Goal: Task Accomplishment & Management: Complete application form

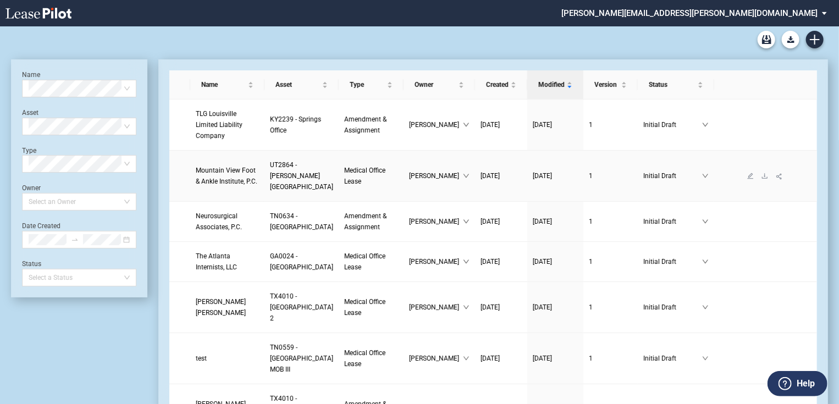
click at [216, 170] on link "Mountain View Foot & Ankle Institute, P.C." at bounding box center [227, 176] width 63 height 22
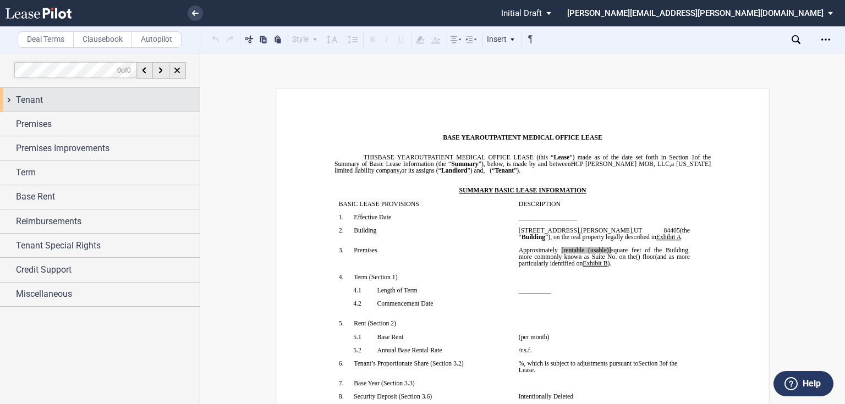
click at [73, 106] on div "Tenant" at bounding box center [108, 99] width 184 height 13
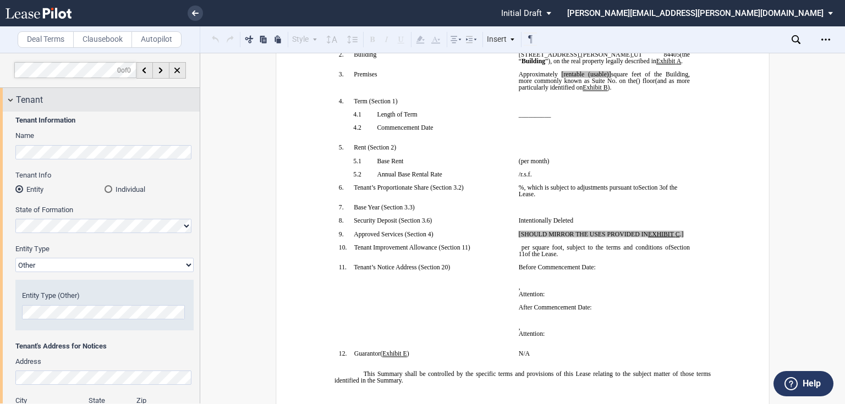
click at [98, 101] on div "Tenant" at bounding box center [108, 99] width 184 height 13
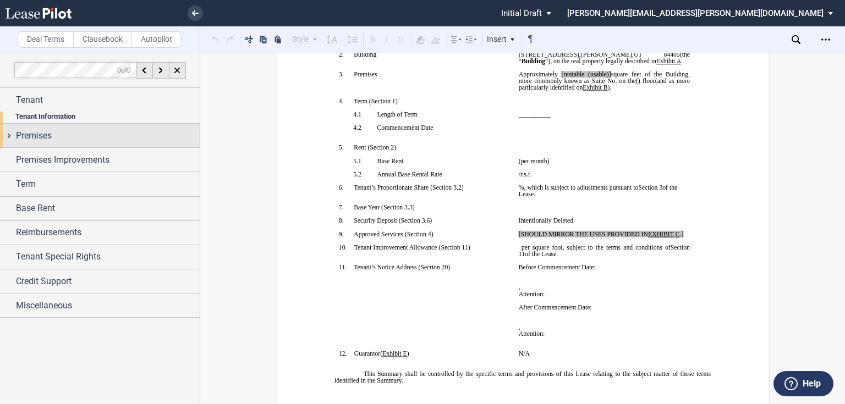
click at [96, 129] on div "Premises" at bounding box center [108, 135] width 184 height 13
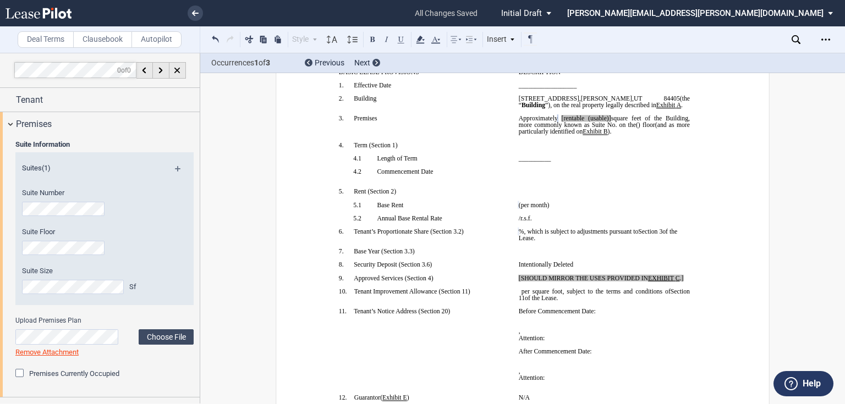
scroll to position [132, 0]
click at [580, 122] on span "[rentable (usable)]" at bounding box center [585, 118] width 49 height 7
click at [628, 128] on span "square feet of the Building, more commonly known as Suite No." at bounding box center [605, 121] width 173 height 13
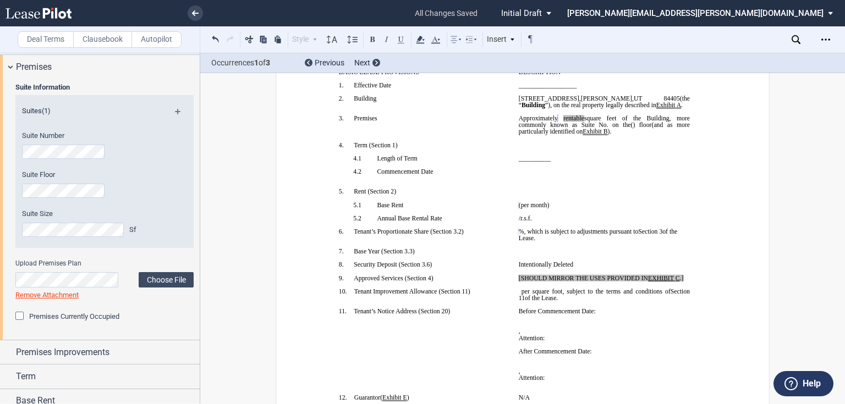
scroll to position [44, 0]
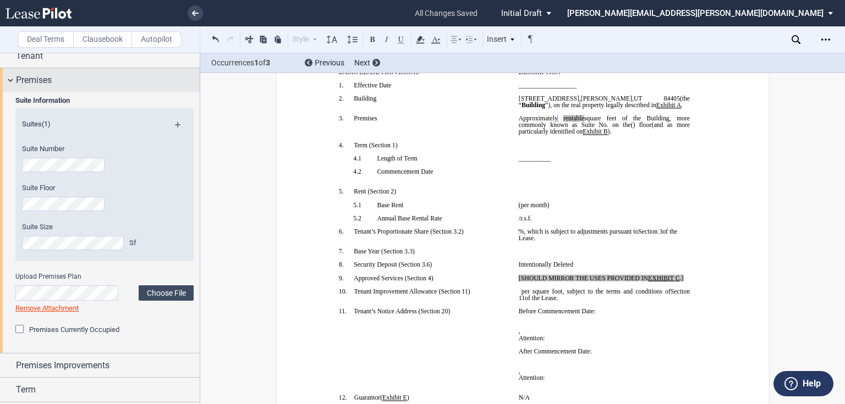
click at [62, 82] on div "Premises" at bounding box center [108, 80] width 184 height 13
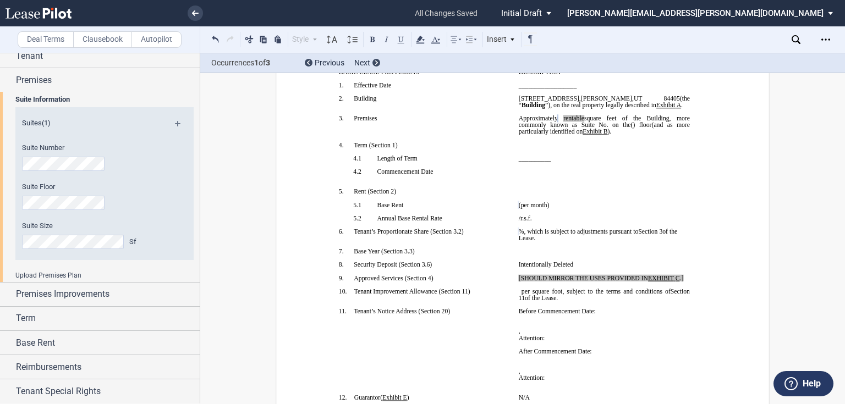
scroll to position [0, 0]
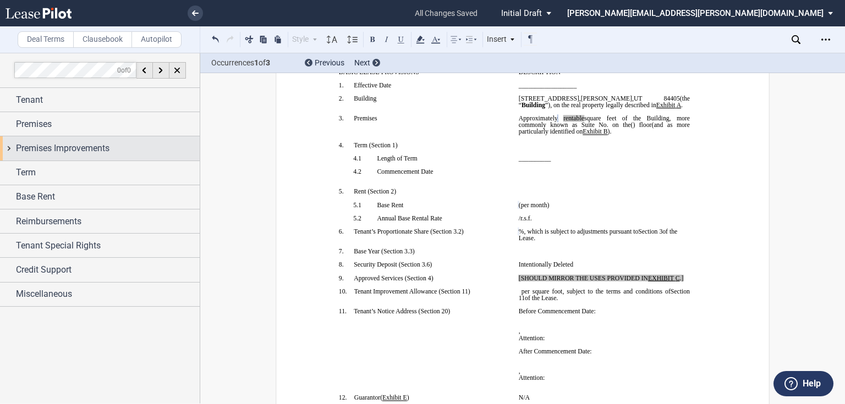
click at [61, 147] on span "Premises Improvements" at bounding box center [62, 148] width 93 height 13
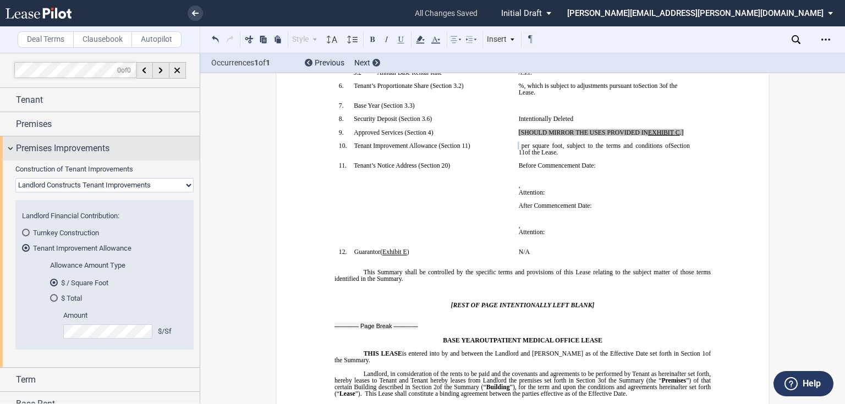
click at [66, 145] on span "Premises Improvements" at bounding box center [62, 148] width 93 height 13
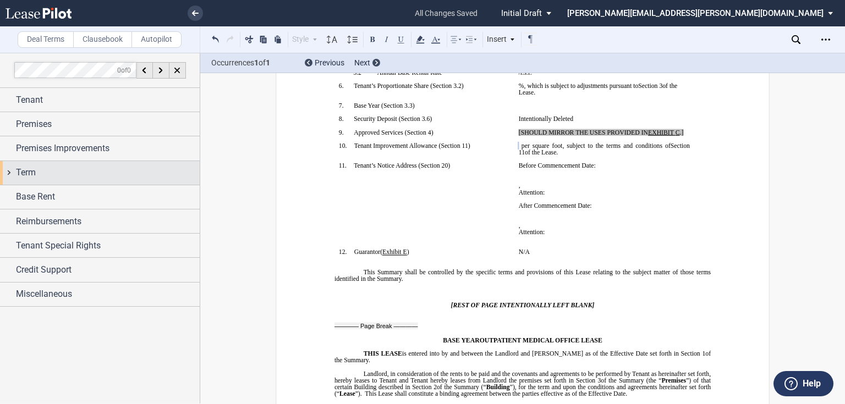
click at [69, 174] on div "Term" at bounding box center [108, 172] width 184 height 13
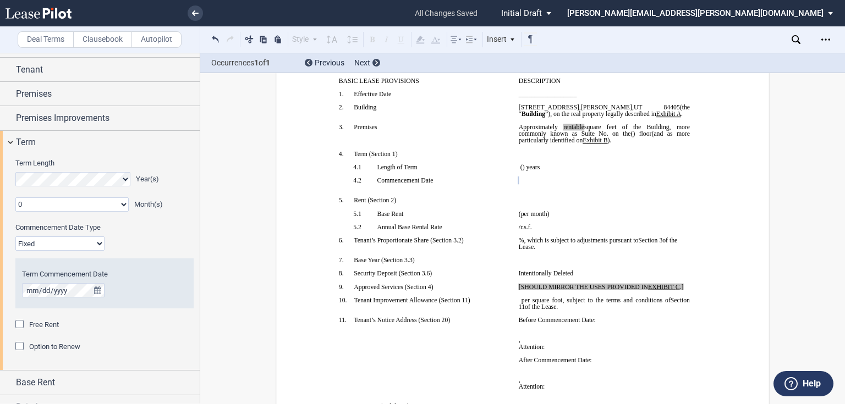
scroll to position [30, 0]
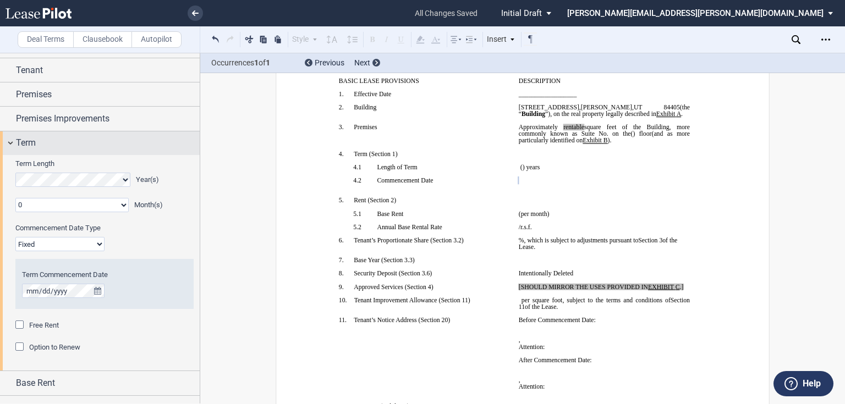
click at [55, 146] on div "Term" at bounding box center [108, 142] width 184 height 13
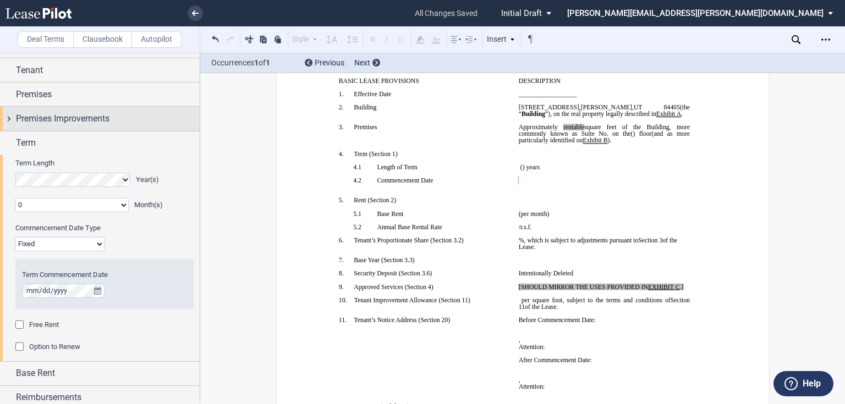
scroll to position [0, 0]
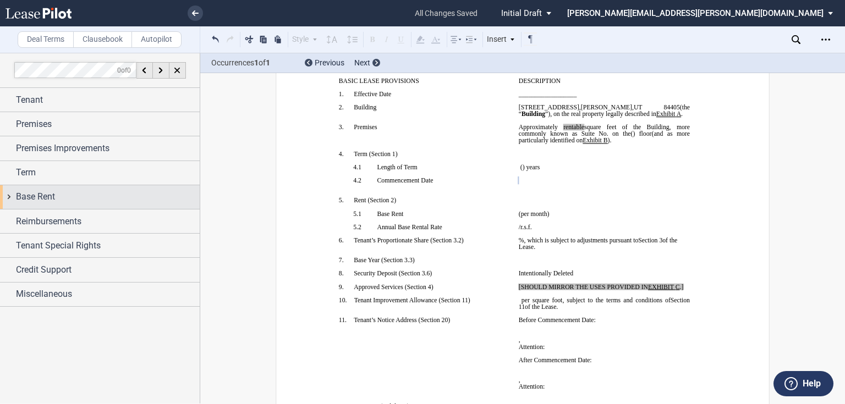
click at [48, 192] on span "Base Rent" at bounding box center [35, 196] width 39 height 13
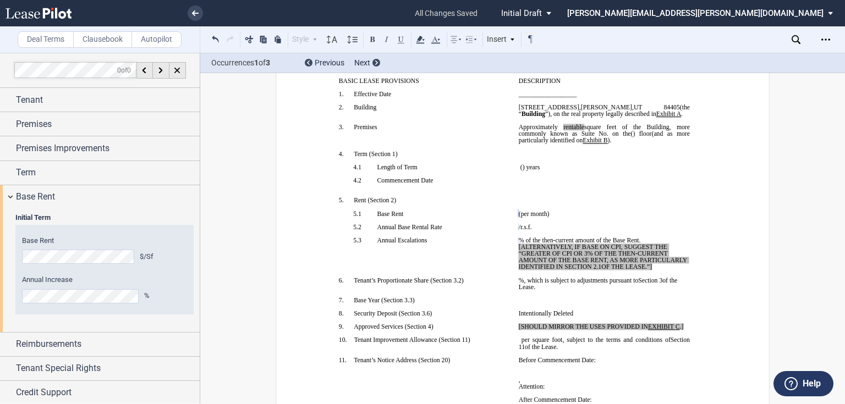
drag, startPoint x: 651, startPoint y: 310, endPoint x: 527, endPoint y: 289, distance: 126.0
click at [527, 271] on p "﻿ ﻿ % of the then-current amount of the Base Rent. [ALTERNATIVELY, IF BASE ON C…" at bounding box center [604, 254] width 171 height 34
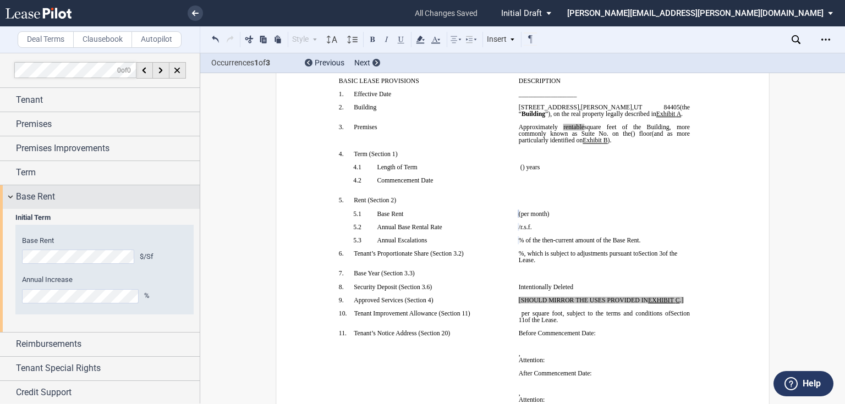
click at [90, 192] on div "Base Rent" at bounding box center [108, 196] width 184 height 13
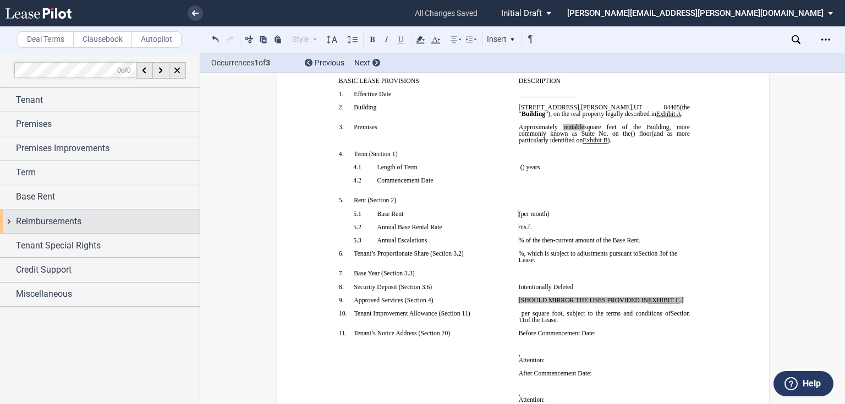
click at [84, 221] on div "Reimbursements" at bounding box center [108, 221] width 184 height 13
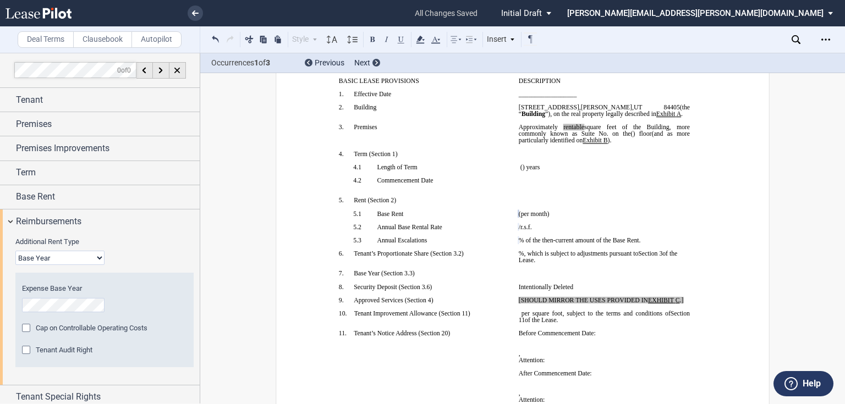
click at [53, 255] on select "Base Year Triple Net" at bounding box center [59, 258] width 89 height 14
select select "triple net"
click at [15, 251] on select "Base Year Triple Net" at bounding box center [59, 258] width 89 height 14
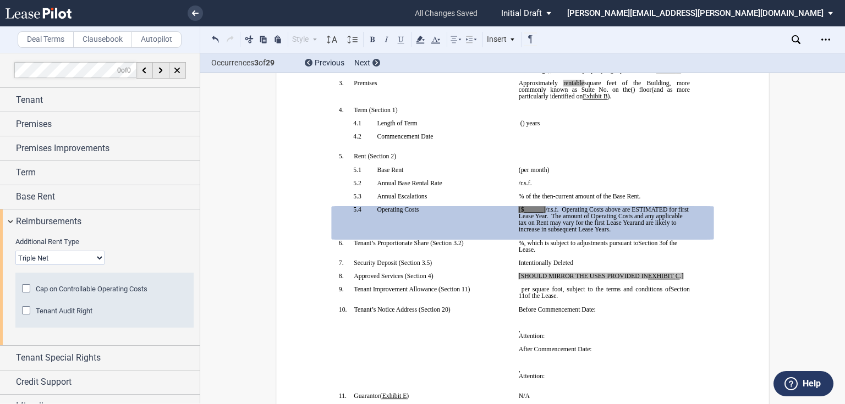
scroll to position [167, 0]
click at [546, 213] on span "/r.s.f." at bounding box center [552, 209] width 13 height 7
click at [120, 223] on div "Reimbursements" at bounding box center [108, 221] width 184 height 13
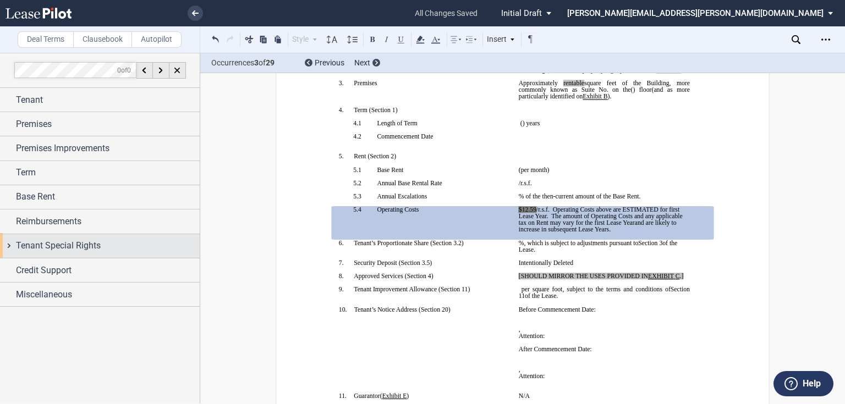
click at [113, 245] on div "Tenant Special Rights" at bounding box center [108, 245] width 184 height 13
click at [113, 244] on div "Tenant Special Rights" at bounding box center [108, 245] width 184 height 13
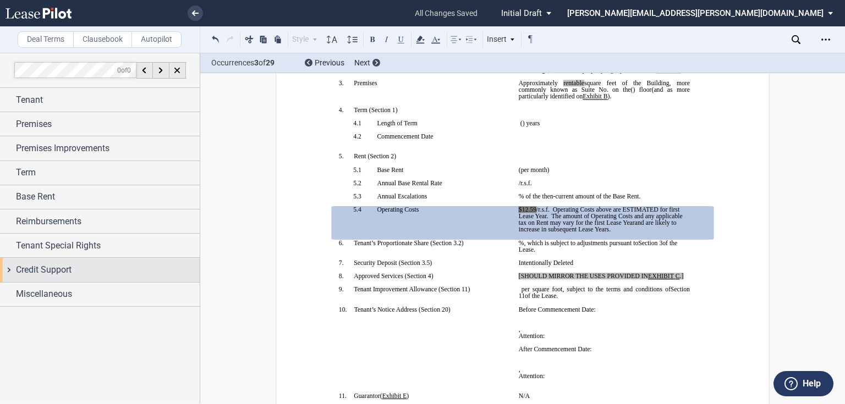
click at [108, 264] on div "Credit Support" at bounding box center [108, 269] width 184 height 13
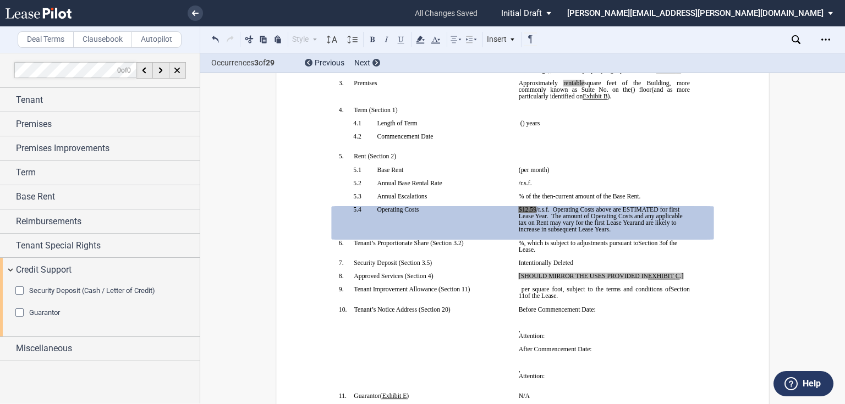
click at [19, 287] on div "Security Deposit (Cash / Letter of Credit)" at bounding box center [20, 292] width 11 height 11
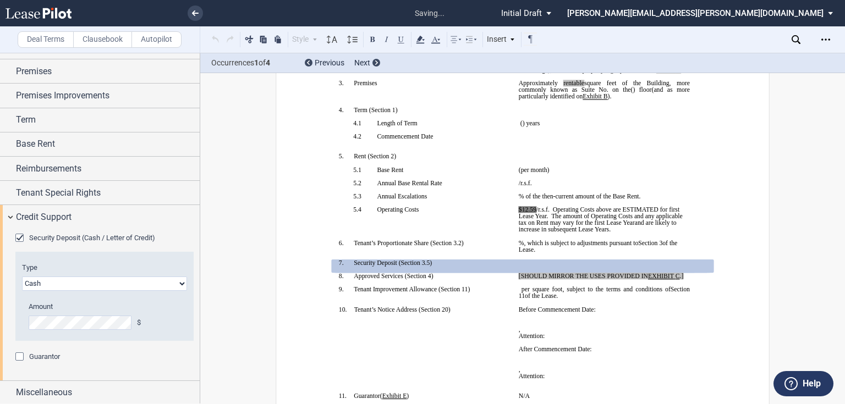
scroll to position [53, 0]
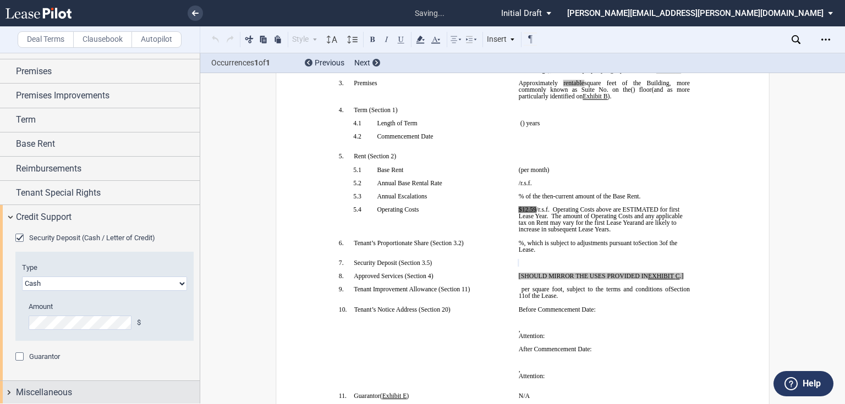
click at [60, 394] on span "Miscellaneous" at bounding box center [44, 392] width 56 height 13
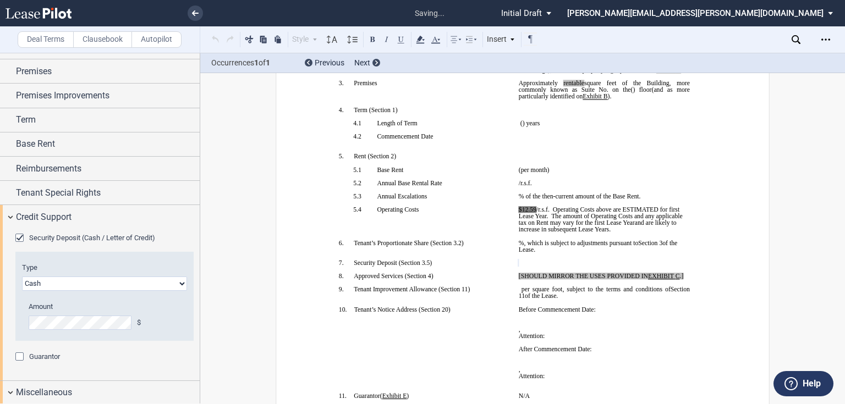
scroll to position [168, 0]
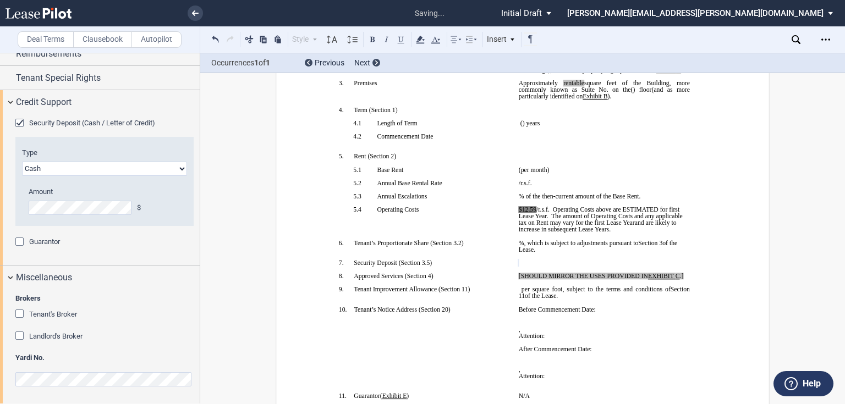
click at [20, 337] on div "Landlord's Broker" at bounding box center [20, 337] width 11 height 11
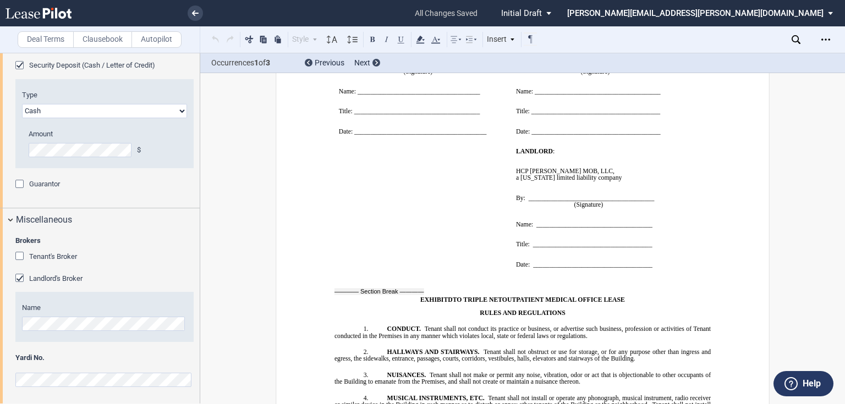
scroll to position [10407, 0]
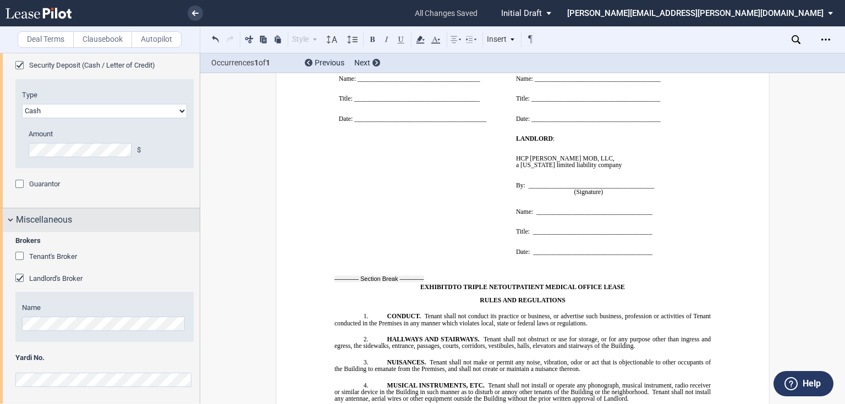
click at [79, 219] on div "Miscellaneous" at bounding box center [108, 219] width 184 height 13
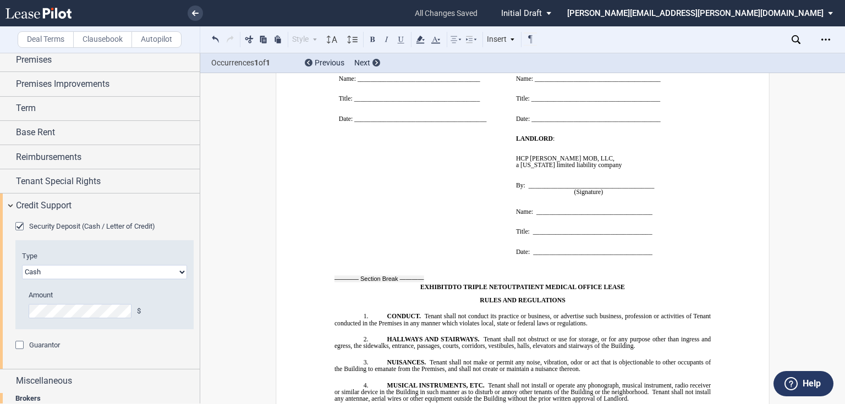
scroll to position [53, 0]
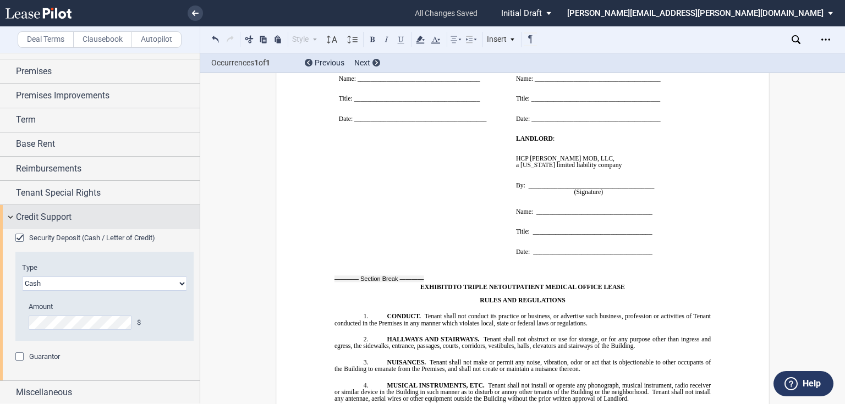
click at [75, 218] on div "Credit Support" at bounding box center [108, 217] width 184 height 13
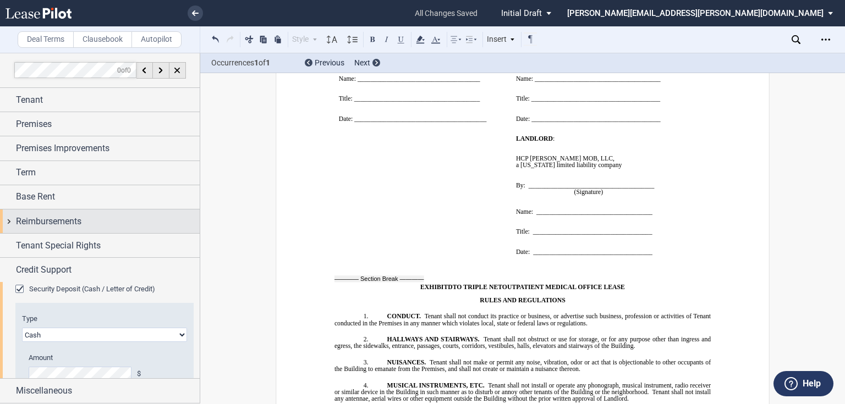
scroll to position [0, 0]
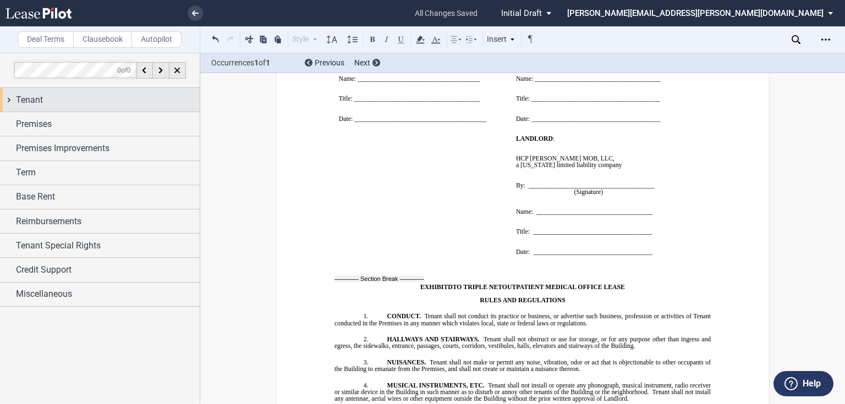
click at [57, 107] on div "Tenant" at bounding box center [100, 100] width 200 height 24
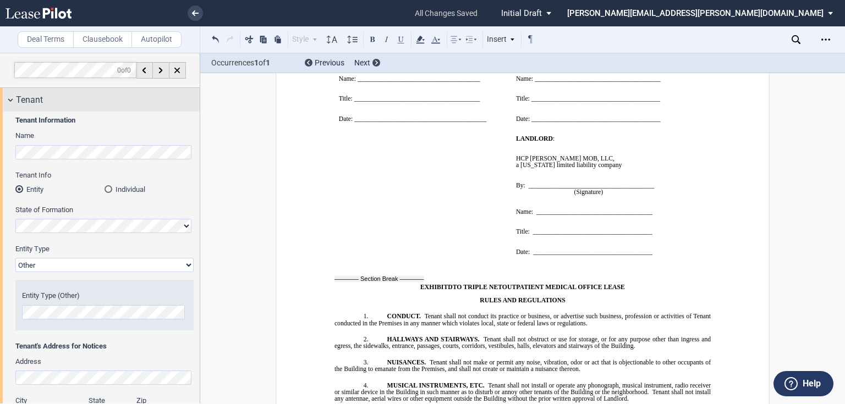
click at [73, 105] on div "Tenant" at bounding box center [108, 99] width 184 height 13
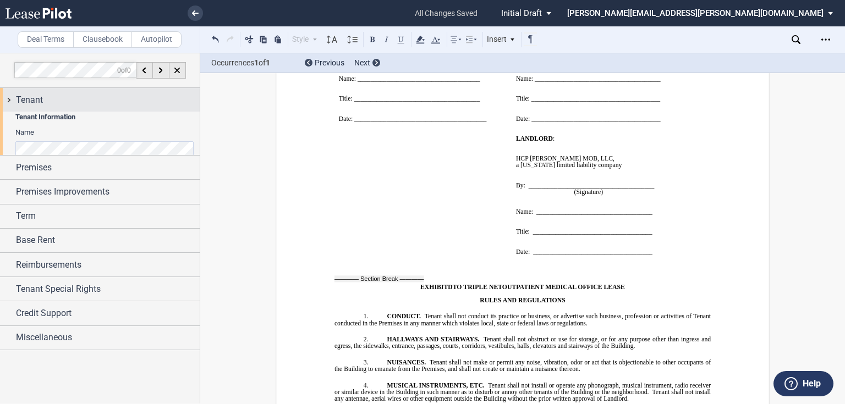
click at [73, 106] on div "Tenant" at bounding box center [108, 99] width 184 height 13
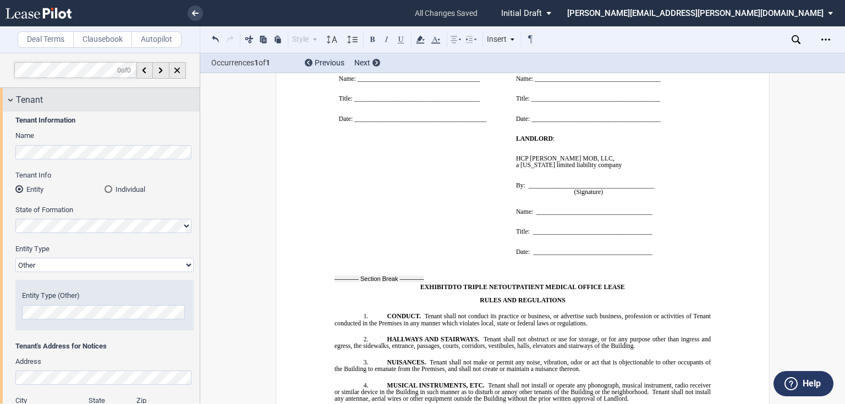
click at [29, 106] on span "Tenant" at bounding box center [29, 99] width 27 height 13
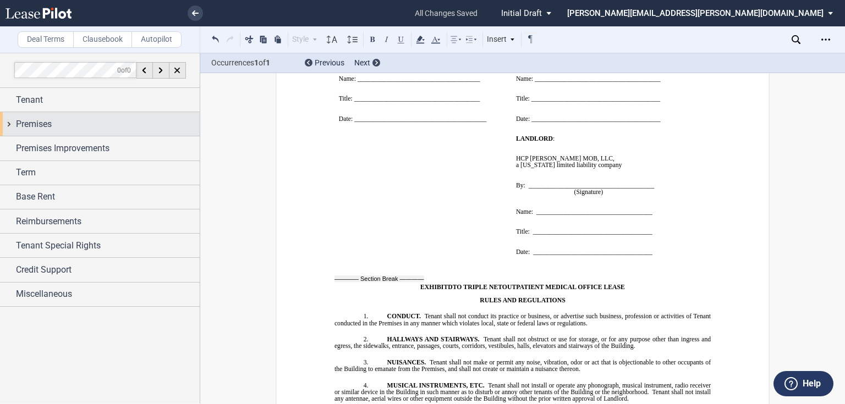
click at [42, 130] on div "Premises" at bounding box center [100, 124] width 200 height 24
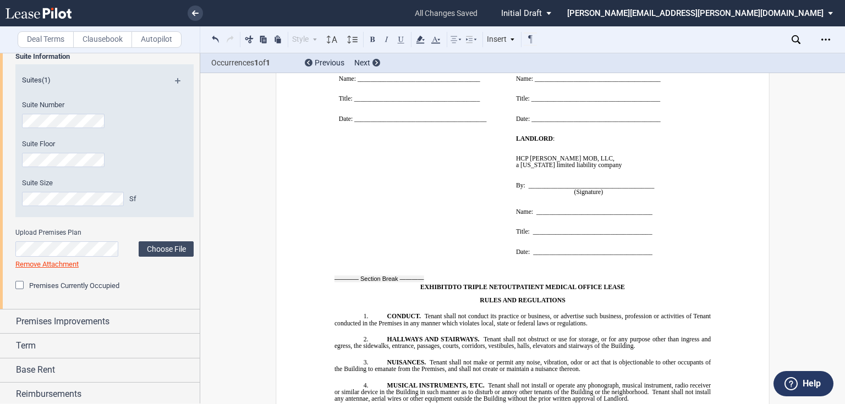
scroll to position [44, 0]
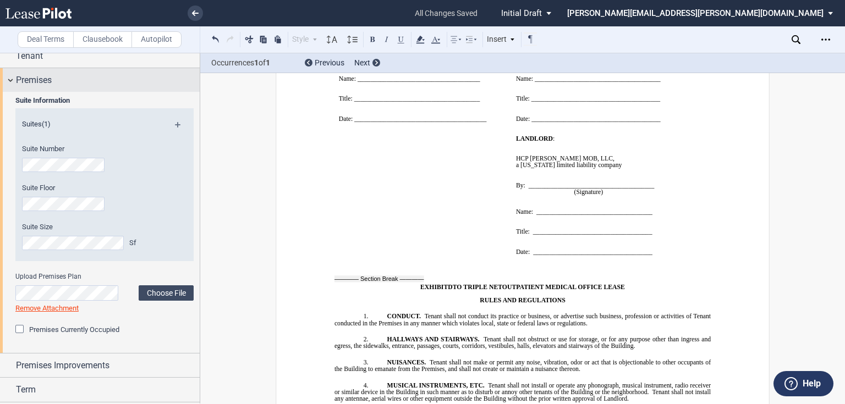
click at [67, 83] on div "Premises" at bounding box center [108, 80] width 184 height 13
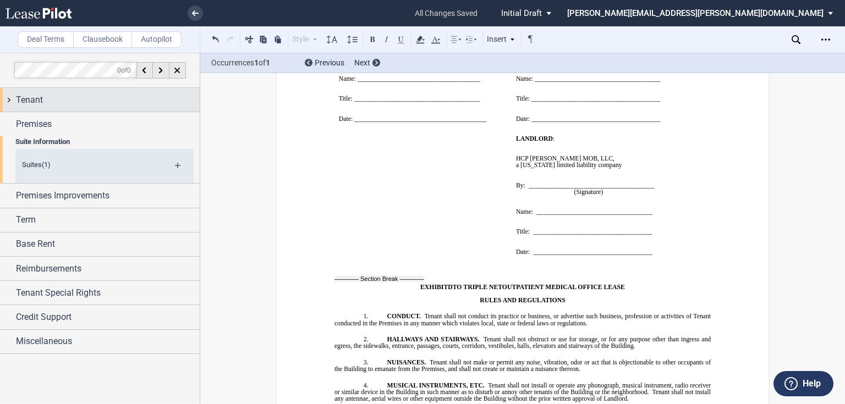
scroll to position [0, 0]
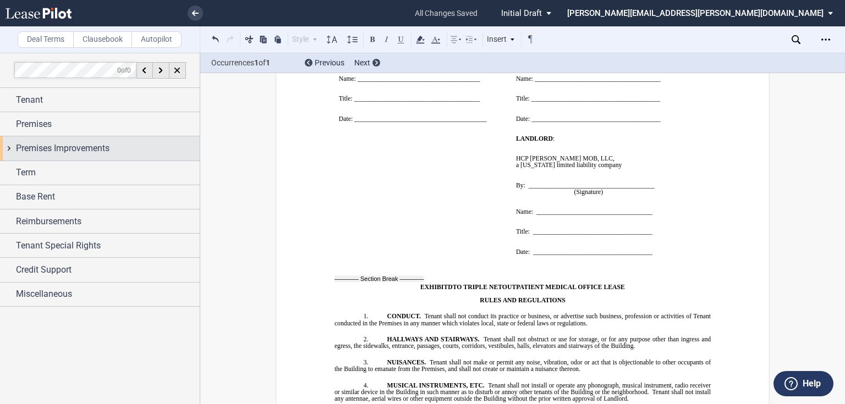
click at [64, 147] on span "Premises Improvements" at bounding box center [62, 148] width 93 height 13
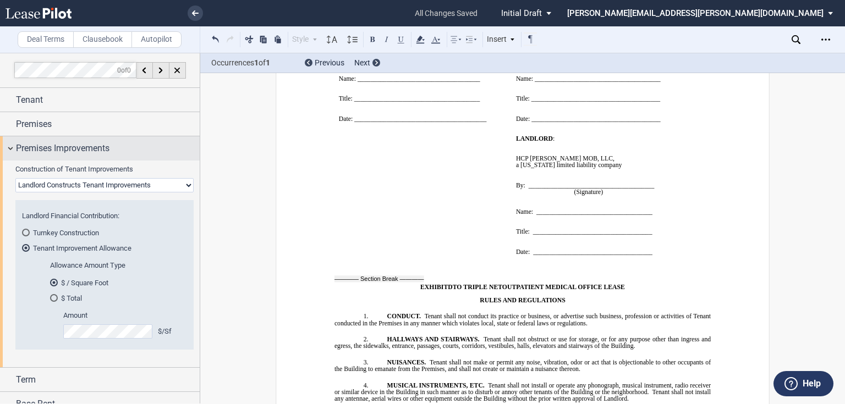
click at [64, 153] on span "Premises Improvements" at bounding box center [62, 148] width 93 height 13
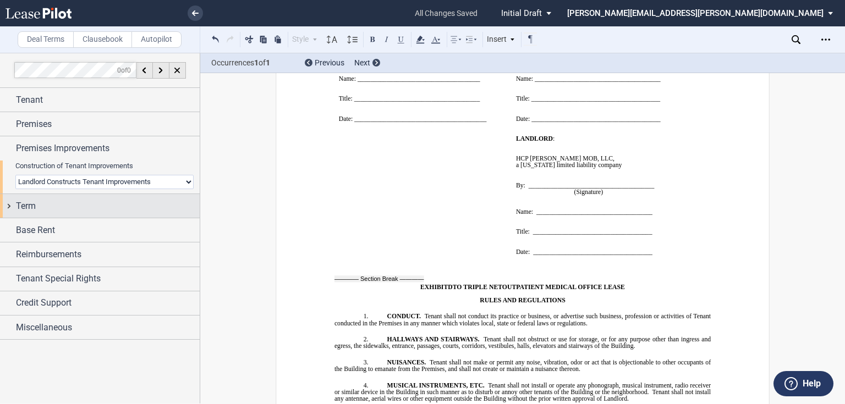
click at [59, 200] on div "Term" at bounding box center [108, 206] width 184 height 13
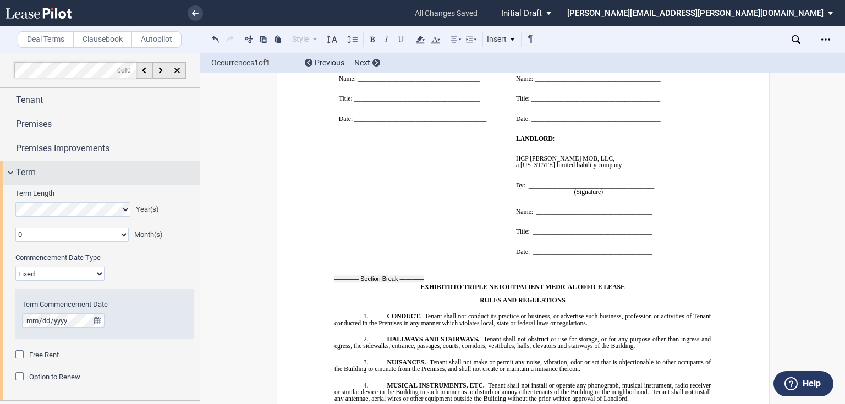
click at [35, 174] on span "Term" at bounding box center [26, 172] width 20 height 13
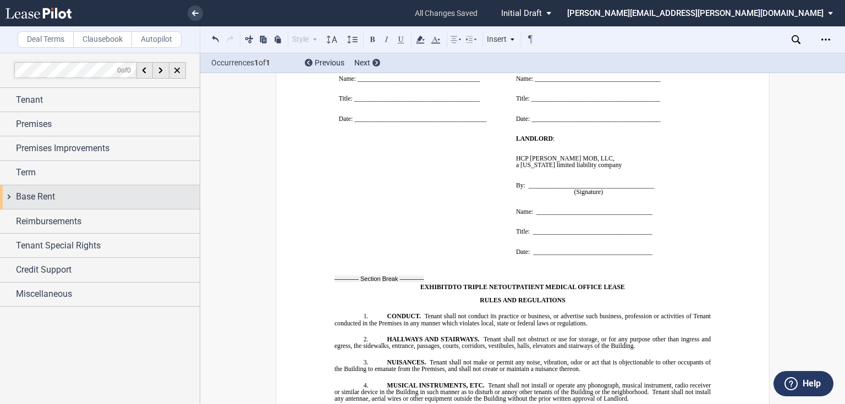
click at [35, 191] on span "Base Rent" at bounding box center [35, 196] width 39 height 13
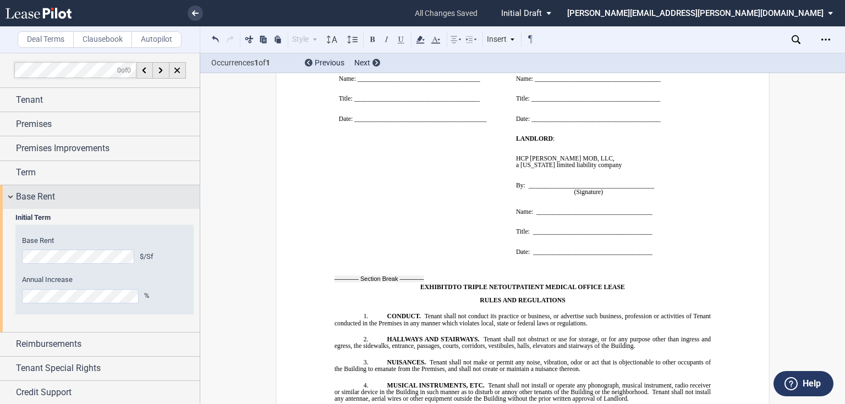
click at [70, 197] on div "Base Rent" at bounding box center [108, 196] width 184 height 13
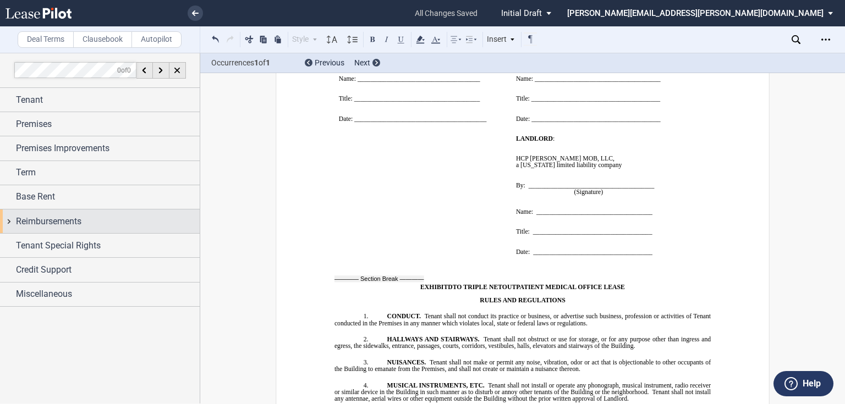
click at [54, 221] on span "Reimbursements" at bounding box center [48, 221] width 65 height 13
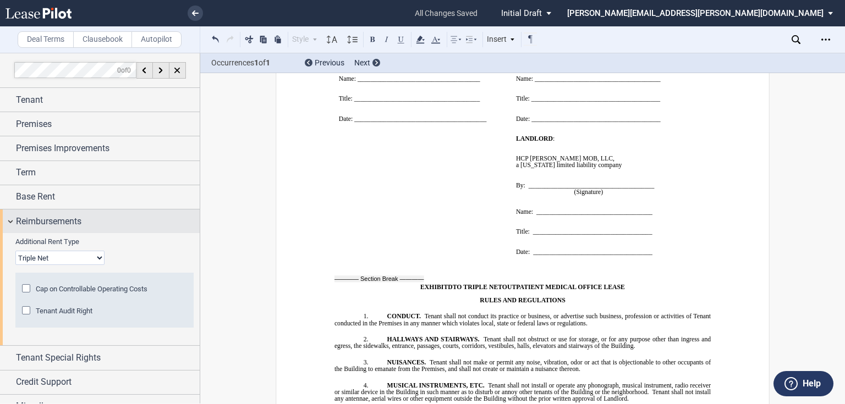
click at [53, 221] on span "Reimbursements" at bounding box center [48, 221] width 65 height 13
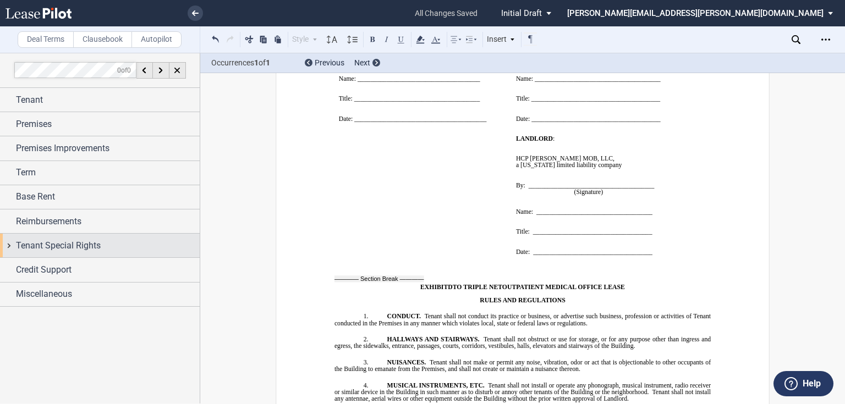
click at [49, 244] on span "Tenant Special Rights" at bounding box center [58, 245] width 85 height 13
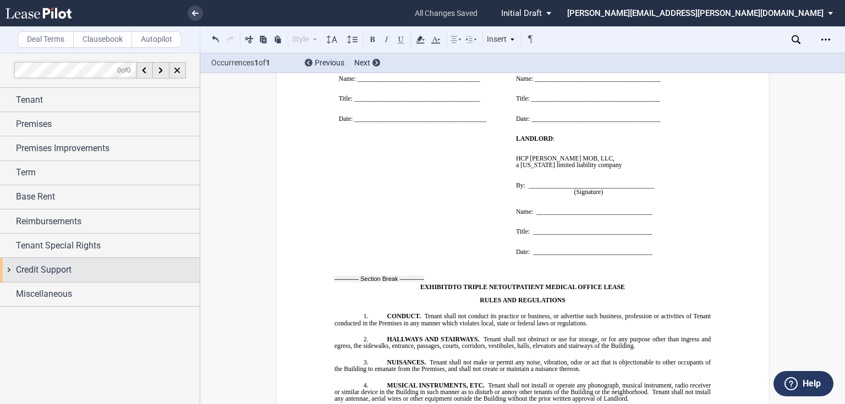
click at [46, 264] on span "Credit Support" at bounding box center [44, 269] width 56 height 13
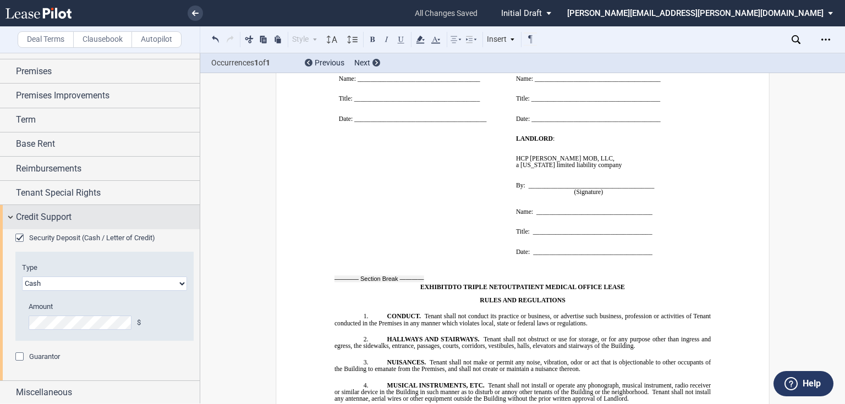
click at [107, 214] on div "Credit Support" at bounding box center [108, 217] width 184 height 13
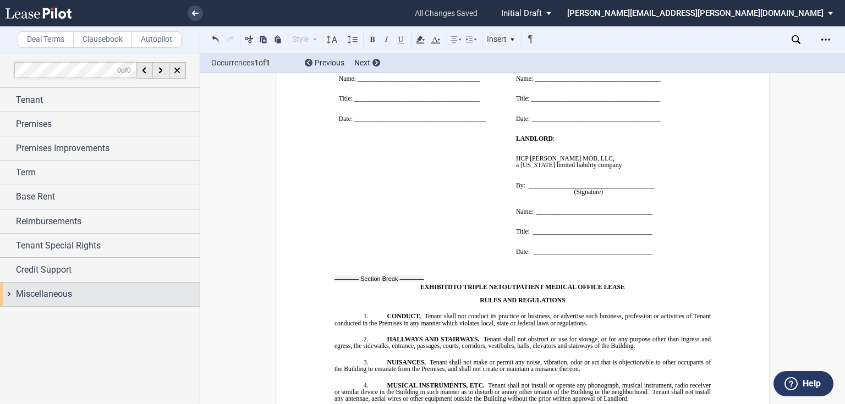
click at [84, 290] on div "Miscellaneous" at bounding box center [108, 294] width 184 height 13
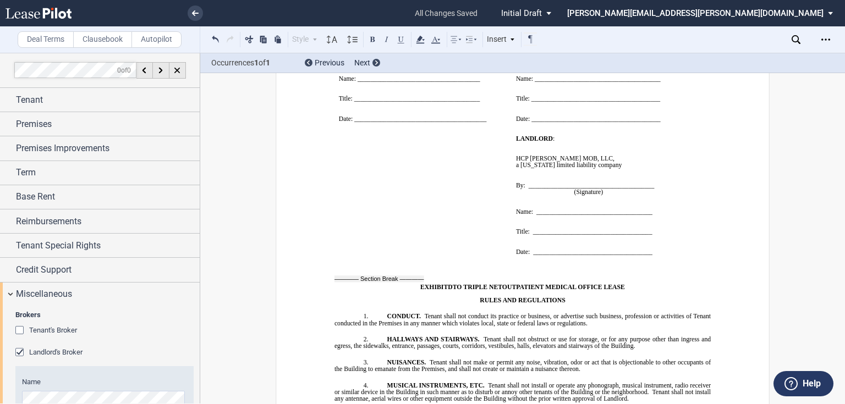
scroll to position [74, 0]
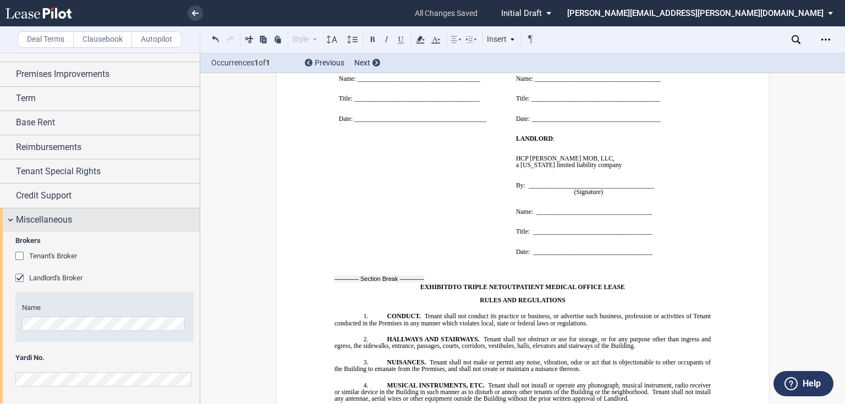
click at [53, 213] on span "Miscellaneous" at bounding box center [44, 219] width 56 height 13
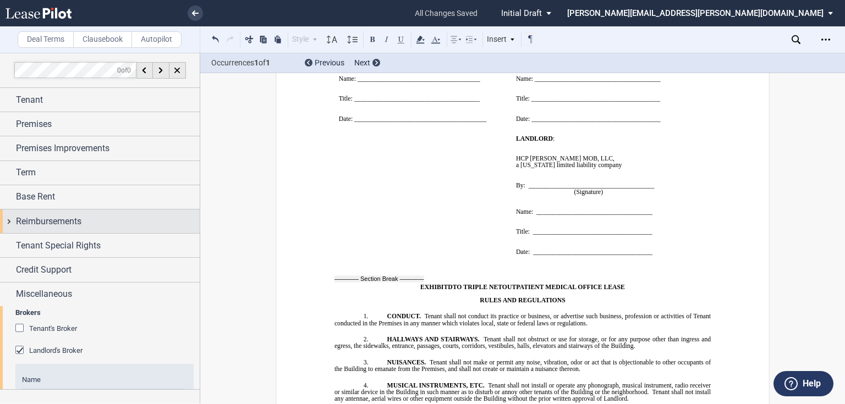
scroll to position [0, 0]
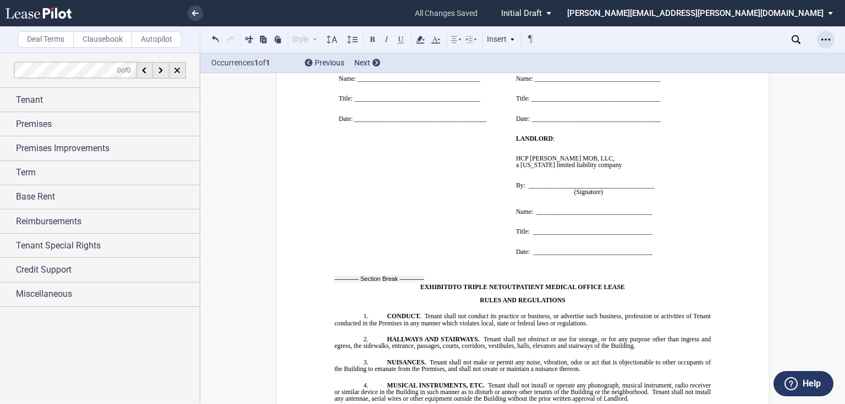
click at [823, 40] on icon "Open Lease options menu" at bounding box center [825, 39] width 9 height 9
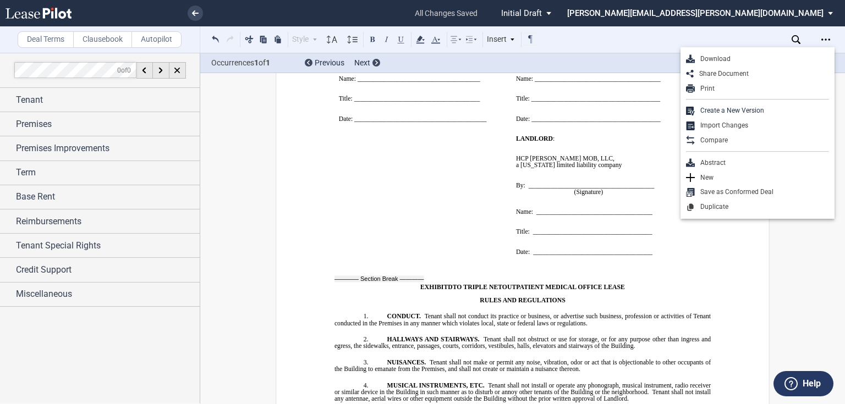
drag, startPoint x: 792, startPoint y: 57, endPoint x: 785, endPoint y: 59, distance: 7.5
click at [792, 57] on div "Download" at bounding box center [762, 58] width 134 height 9
